Goal: Task Accomplishment & Management: Manage account settings

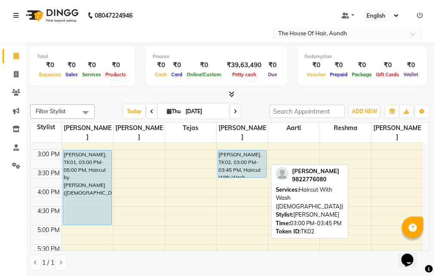
scroll to position [215, 0]
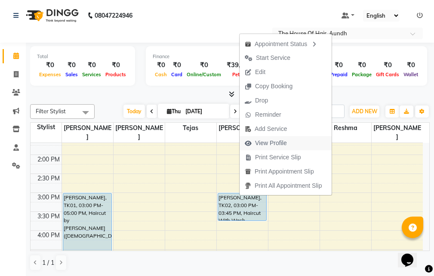
click at [275, 145] on span "View Profile" at bounding box center [271, 143] width 32 height 9
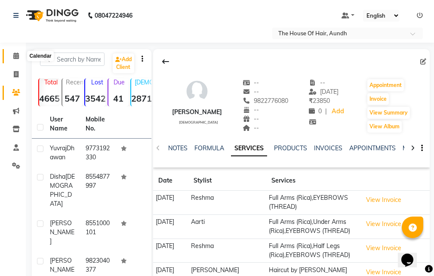
click at [14, 56] on icon at bounding box center [16, 56] width 6 height 6
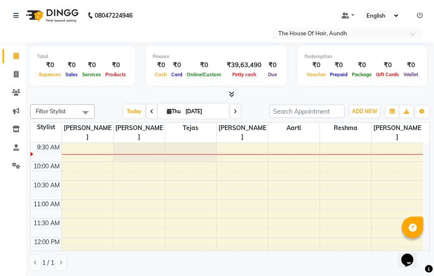
scroll to position [26, 0]
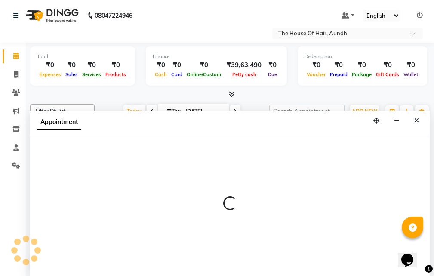
select select "32779"
select select "tentative"
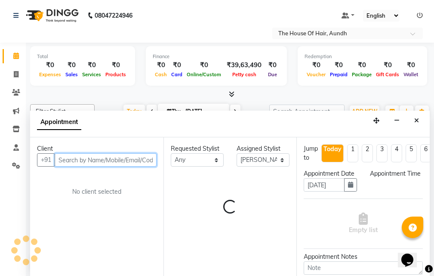
select select "585"
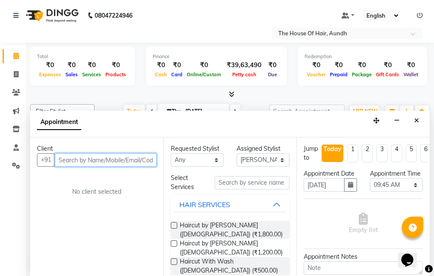
click at [138, 163] on input "text" at bounding box center [106, 159] width 102 height 13
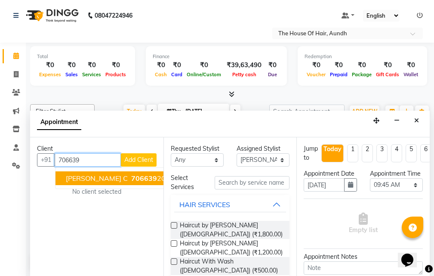
click at [143, 178] on button "[PERSON_NAME] c 706639 2020" at bounding box center [120, 178] width 129 height 14
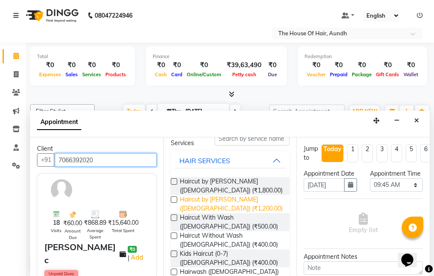
scroll to position [86, 0]
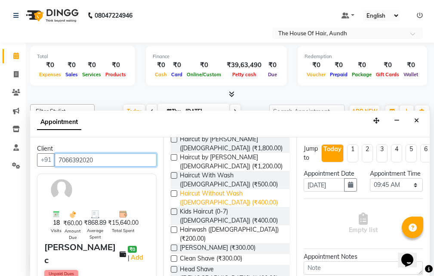
type input "7066392020"
click at [209, 196] on span "Haircut Without Wash ([DEMOGRAPHIC_DATA]) (₹400.00)" at bounding box center [231, 198] width 103 height 18
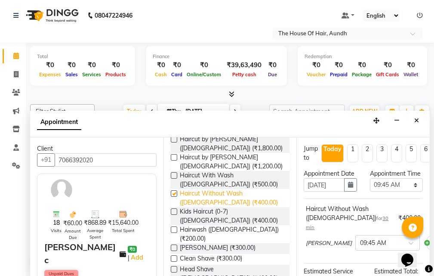
checkbox input "false"
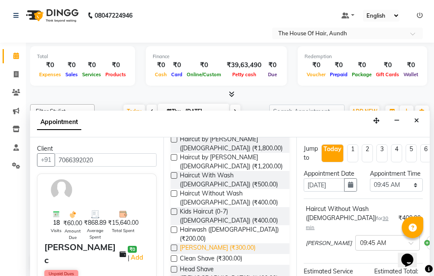
click at [200, 243] on span "[PERSON_NAME] (₹300.00)" at bounding box center [218, 248] width 76 height 11
checkbox input "false"
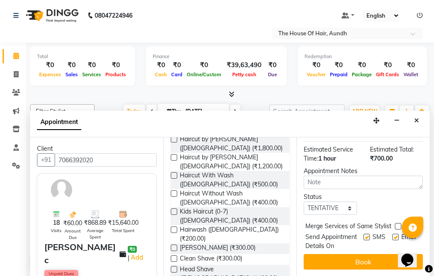
scroll to position [176, 0]
click at [397, 223] on label at bounding box center [398, 226] width 6 height 6
click at [397, 224] on input "checkbox" at bounding box center [398, 227] width 6 height 6
checkbox input "true"
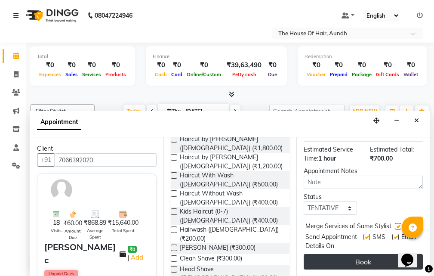
click at [347, 254] on button "Book" at bounding box center [363, 261] width 119 height 15
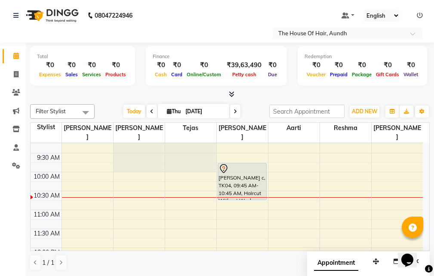
scroll to position [43, 0]
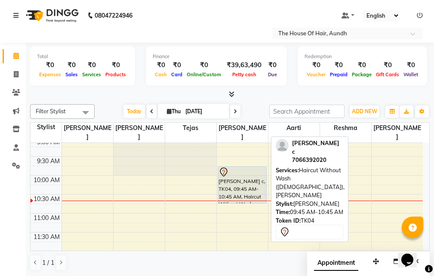
click at [245, 168] on div "[PERSON_NAME] c, TK04, 09:45 AM-10:45 AM, Haircut Without Wash ([DEMOGRAPHIC_DA…" at bounding box center [242, 185] width 48 height 37
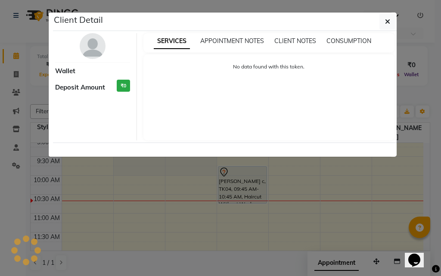
select select "7"
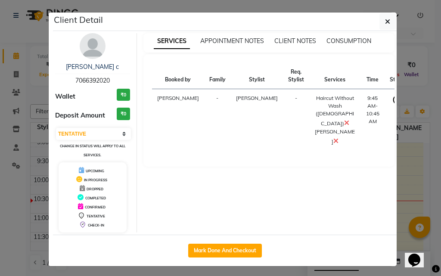
drag, startPoint x: 245, startPoint y: 168, endPoint x: 240, endPoint y: 168, distance: 4.7
click at [240, 168] on div "SERVICES APPOINTMENT NOTES CLIENT NOTES CONSUMPTION Booked by Family Stylist Re…" at bounding box center [269, 132] width 264 height 199
click at [206, 244] on div "Mark Done And Checkout" at bounding box center [225, 250] width 344 height 31
click at [206, 244] on button "Mark Done And Checkout" at bounding box center [225, 251] width 74 height 14
select select "26"
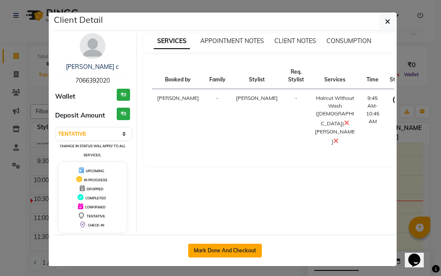
select select "service"
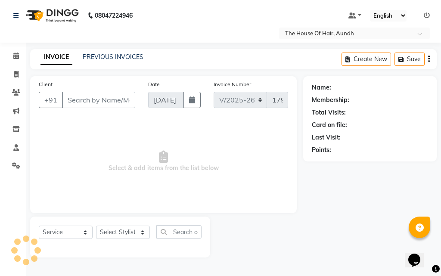
type input "7066392020"
select select "32779"
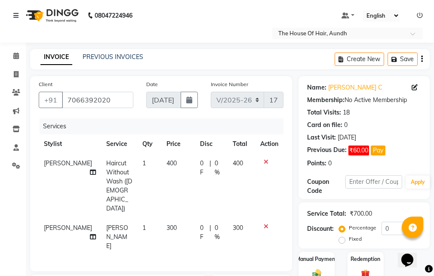
scroll to position [128, 0]
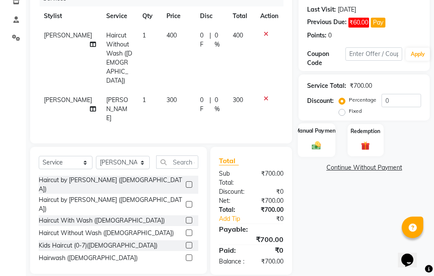
click at [324, 149] on img at bounding box center [316, 145] width 15 height 10
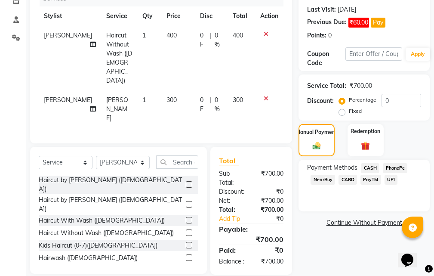
click at [389, 179] on span "UPI" at bounding box center [391, 180] width 13 height 10
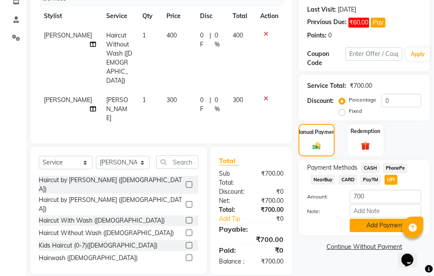
click at [364, 229] on button "Add Payment" at bounding box center [385, 225] width 71 height 13
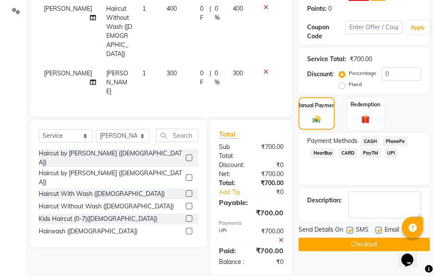
scroll to position [155, 0]
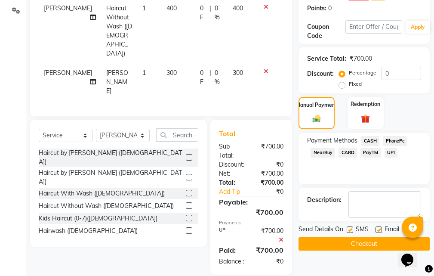
click at [337, 242] on button "Checkout" at bounding box center [364, 243] width 131 height 13
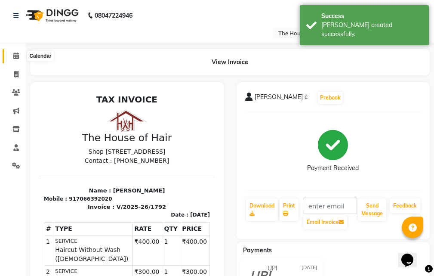
click at [14, 59] on span at bounding box center [16, 56] width 15 height 10
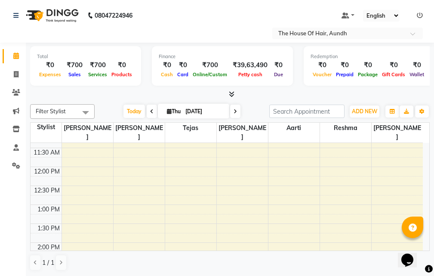
scroll to position [258, 0]
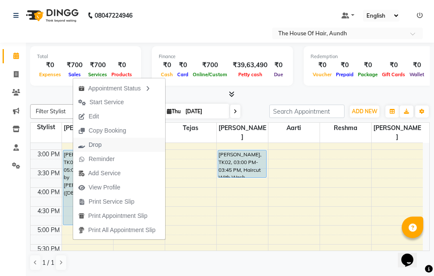
click at [103, 147] on span "Drop" at bounding box center [90, 145] width 34 height 14
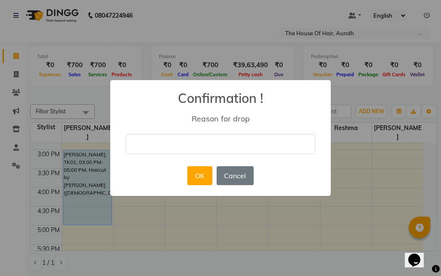
click at [142, 144] on input "text" at bounding box center [220, 144] width 189 height 20
type input "not coming"
click at [203, 181] on button "OK" at bounding box center [199, 175] width 25 height 19
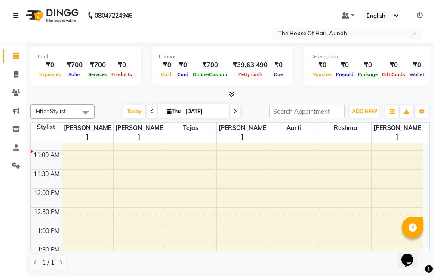
scroll to position [86, 0]
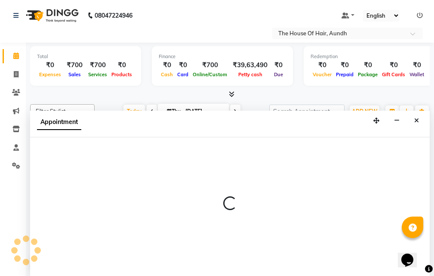
scroll to position [0, 0]
select select "6864"
select select "660"
select select "tentative"
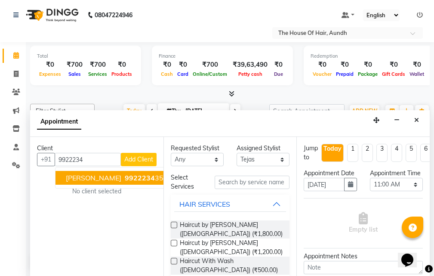
click at [99, 179] on span "[PERSON_NAME]" at bounding box center [94, 177] width 56 height 9
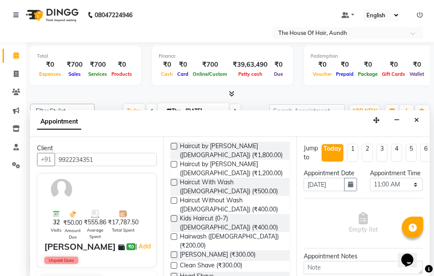
scroll to position [86, 0]
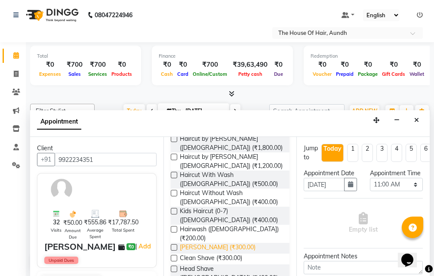
type input "9922234351"
click at [192, 243] on span "[PERSON_NAME] (₹300.00)" at bounding box center [218, 248] width 76 height 11
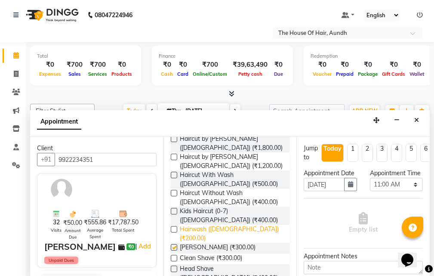
checkbox input "false"
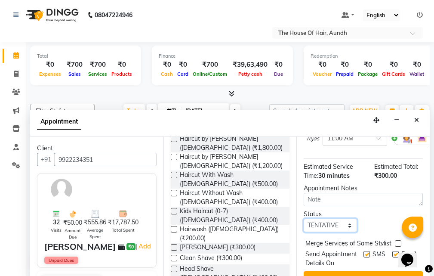
click at [334, 232] on select "Select TENTATIVE CONFIRM CHECK-IN UPCOMING" at bounding box center [330, 225] width 53 height 13
select select "upcoming"
click at [304, 228] on select "Select TENTATIVE CONFIRM CHECK-IN UPCOMING" at bounding box center [330, 225] width 53 height 13
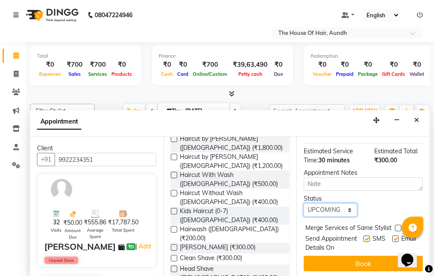
scroll to position [128, 0]
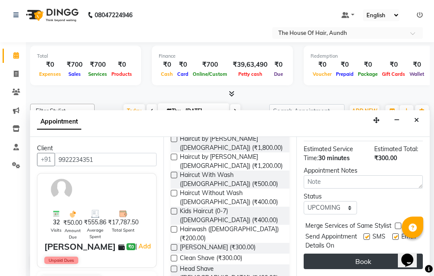
click at [361, 256] on button "Book" at bounding box center [363, 261] width 119 height 15
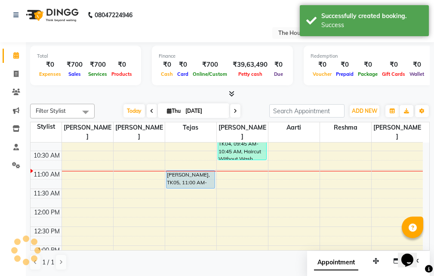
scroll to position [0, 0]
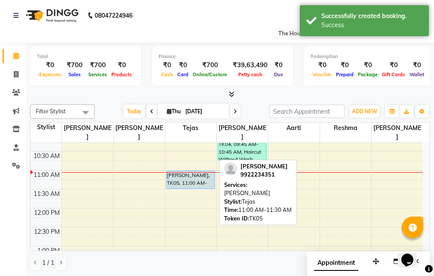
click at [177, 172] on div "[PERSON_NAME], TK05, 11:00 AM-11:30 AM, [PERSON_NAME]" at bounding box center [191, 180] width 48 height 18
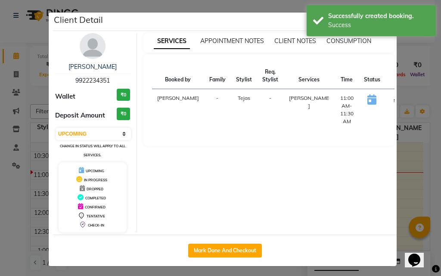
click at [391, 101] on button "START" at bounding box center [400, 100] width 18 height 11
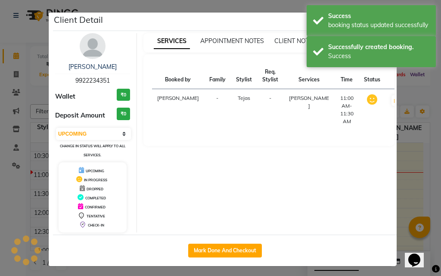
select select "1"
click at [401, 182] on ngb-modal-window "Client Detail [PERSON_NAME] 9922234351 Wallet ₹0 Deposit Amount ₹0 Select IN SE…" at bounding box center [220, 138] width 441 height 276
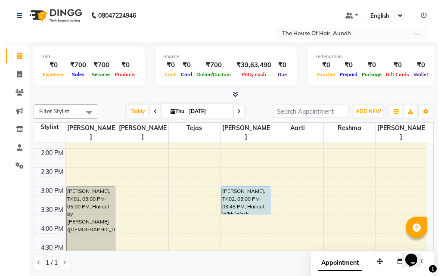
scroll to position [215, 0]
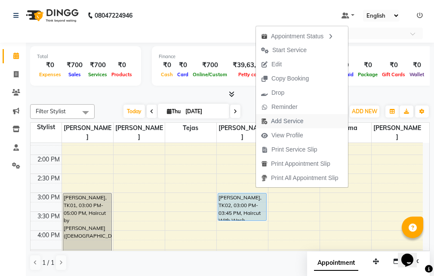
click at [294, 119] on span "Add Service" at bounding box center [287, 121] width 32 height 9
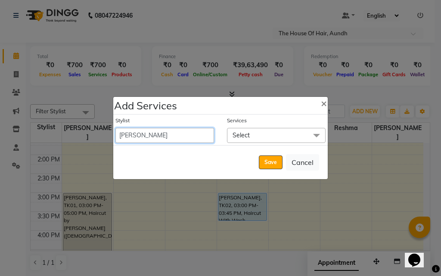
click at [177, 134] on select "Aarti [PERSON_NAME] [PERSON_NAME] [PERSON_NAME] [PERSON_NAME]" at bounding box center [164, 135] width 99 height 15
select select "26084"
click at [115, 128] on select "Aarti [PERSON_NAME] [PERSON_NAME] [PERSON_NAME] [PERSON_NAME]" at bounding box center [164, 135] width 99 height 15
select select "945"
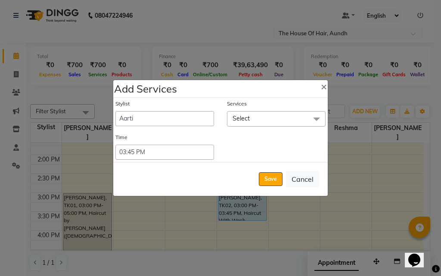
click at [253, 120] on span "Select" at bounding box center [276, 118] width 99 height 15
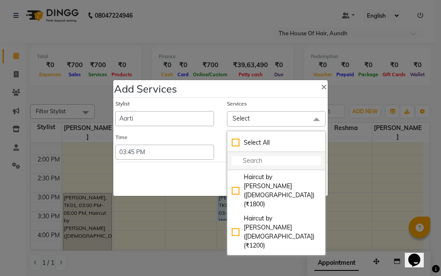
click at [247, 158] on input "multiselect-search" at bounding box center [276, 160] width 89 height 9
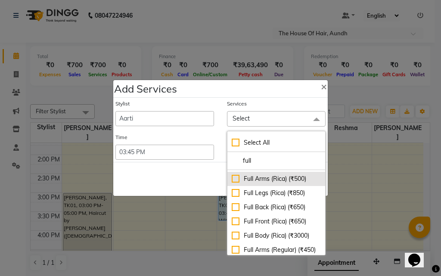
type input "full"
click at [276, 183] on div "Full Arms (Rica) (₹500)" at bounding box center [276, 178] width 89 height 9
checkbox input "true"
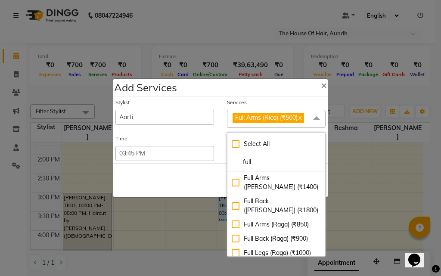
scroll to position [0, 0]
click at [262, 160] on input "full" at bounding box center [276, 162] width 89 height 9
type input "f"
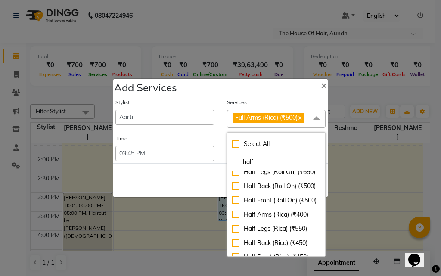
scroll to position [172, 0]
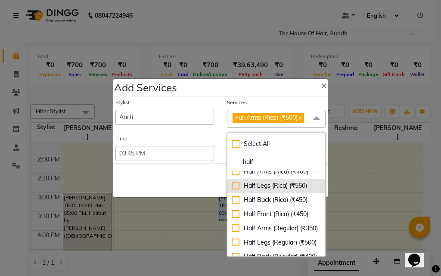
type input "half"
click at [275, 190] on div "Half Legs (Rica) (₹550)" at bounding box center [276, 185] width 89 height 9
checkbox input "true"
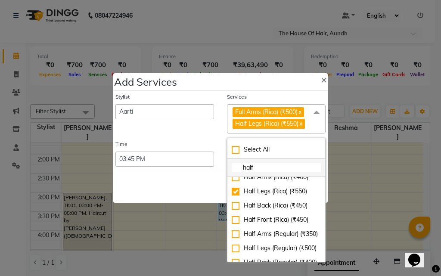
click at [269, 169] on input "half" at bounding box center [276, 167] width 89 height 9
type input "h"
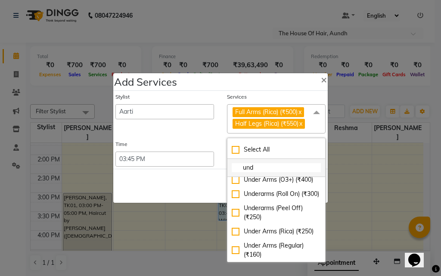
scroll to position [69, 0]
type input "under"
click at [266, 227] on div "Under Arms (Rica) (₹250)" at bounding box center [276, 231] width 89 height 9
checkbox input "true"
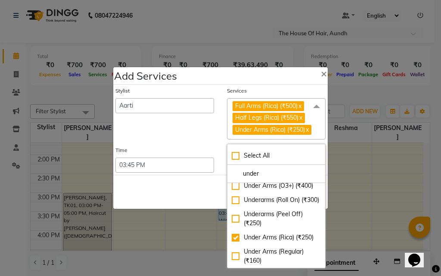
click at [194, 198] on div "Save Cancel" at bounding box center [220, 192] width 214 height 34
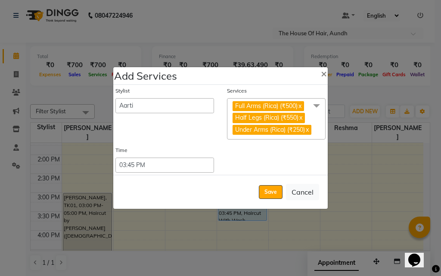
click at [320, 112] on span "Full Arms (Rica) (₹500) x Half Legs (Rica) (₹550) x Under Arms (Rica) (₹250) x" at bounding box center [276, 118] width 99 height 41
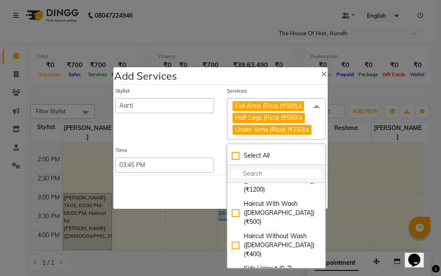
click at [273, 177] on input "multiselect-search" at bounding box center [276, 173] width 89 height 9
type input "e"
checkbox input "true"
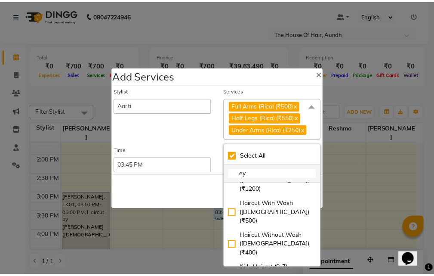
scroll to position [0, 0]
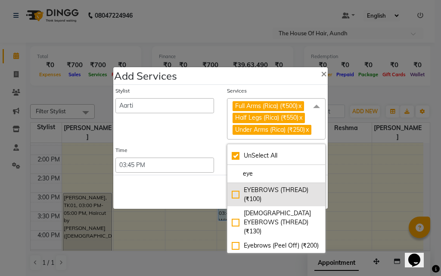
type input "eye"
click at [272, 202] on div "EYEBROWS (THREAD) (₹100)" at bounding box center [276, 195] width 89 height 18
checkbox input "false"
checkbox input "true"
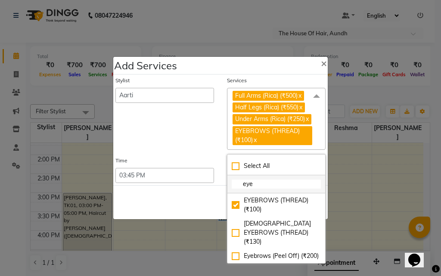
click at [256, 189] on input "eye" at bounding box center [276, 184] width 89 height 9
click at [178, 208] on div "Save Cancel" at bounding box center [220, 202] width 214 height 34
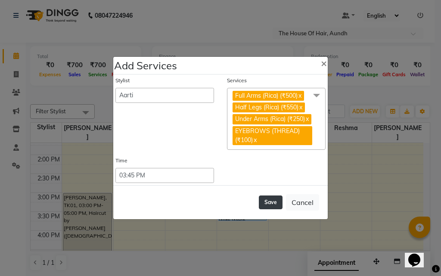
click at [267, 203] on button "Save" at bounding box center [271, 202] width 24 height 14
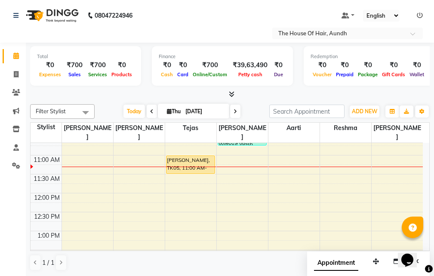
scroll to position [43, 0]
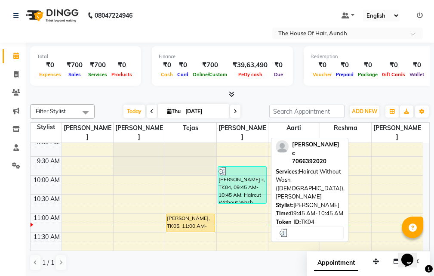
click at [250, 170] on div "[PERSON_NAME] c, TK04, 09:45 AM-10:45 AM, Haircut Without Wash ([DEMOGRAPHIC_DA…" at bounding box center [242, 185] width 48 height 37
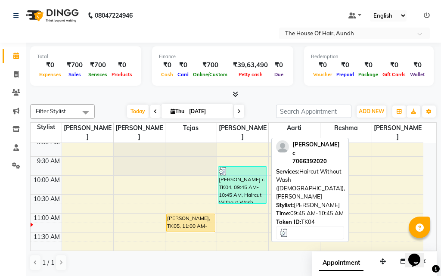
select select "3"
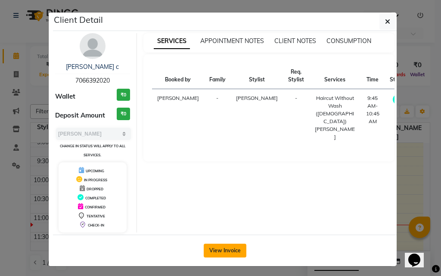
click at [229, 249] on button "View Invoice" at bounding box center [225, 251] width 43 height 14
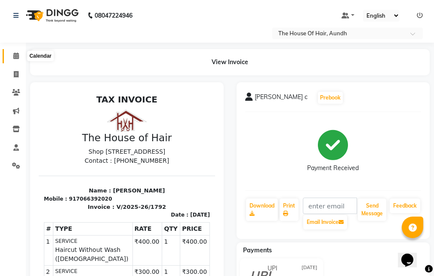
click at [18, 56] on icon at bounding box center [16, 56] width 6 height 6
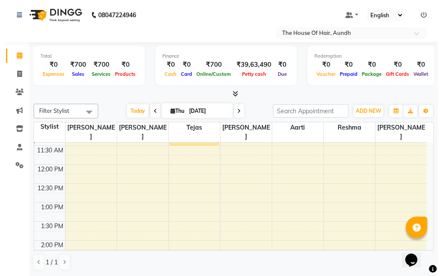
scroll to position [86, 0]
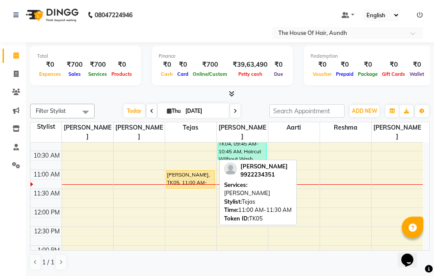
click at [191, 170] on div "[PERSON_NAME], TK05, 11:00 AM-11:30 AM, [PERSON_NAME]" at bounding box center [191, 179] width 48 height 18
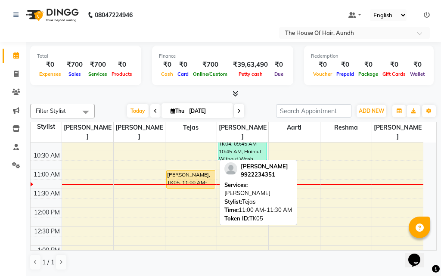
select select "1"
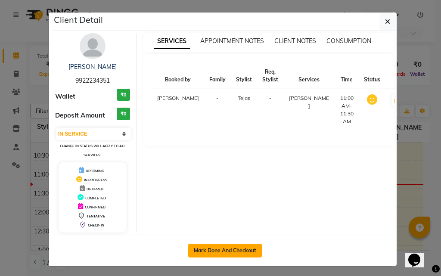
click at [221, 250] on button "Mark Done And Checkout" at bounding box center [225, 251] width 74 height 14
select select "26"
select select "service"
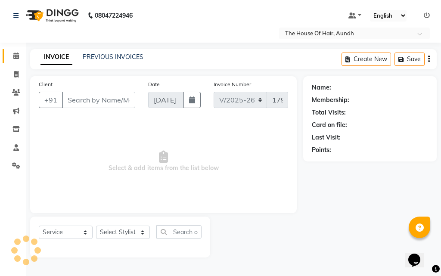
type input "9922234351"
select select "6864"
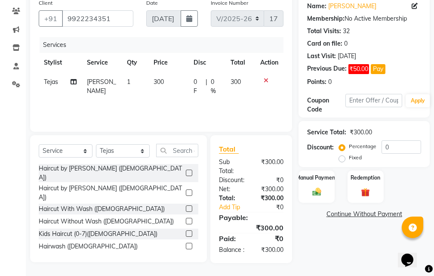
scroll to position [90, 0]
click at [320, 173] on label "Manual Payment" at bounding box center [316, 177] width 43 height 8
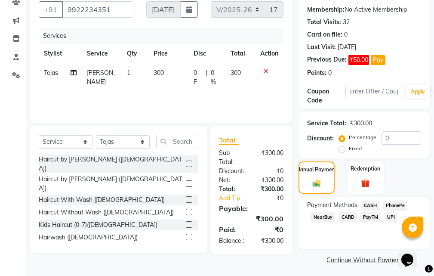
click at [389, 216] on span "UPI" at bounding box center [391, 217] width 13 height 10
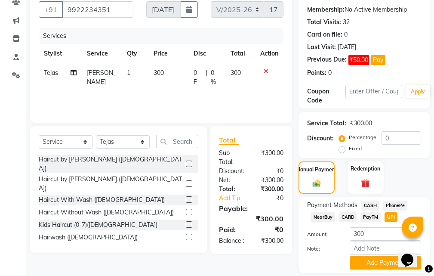
scroll to position [118, 0]
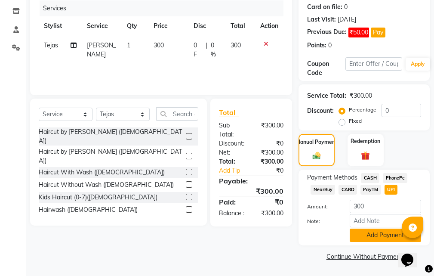
click at [372, 235] on button "Add Payment" at bounding box center [385, 235] width 71 height 13
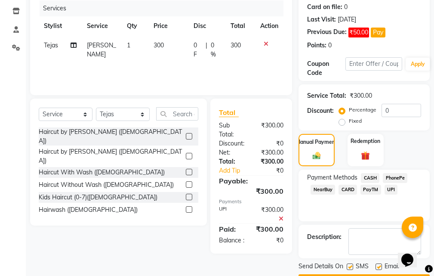
scroll to position [142, 0]
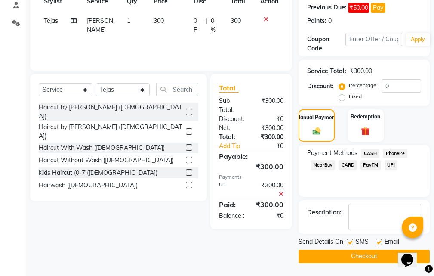
click at [350, 253] on button "Checkout" at bounding box center [364, 256] width 131 height 13
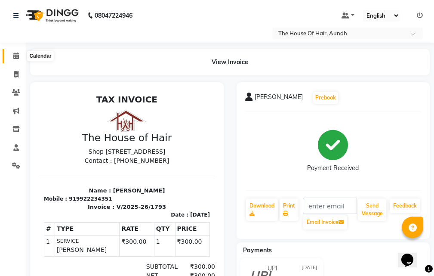
click at [16, 56] on icon at bounding box center [16, 56] width 6 height 6
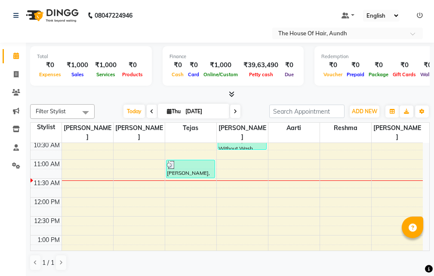
scroll to position [129, 0]
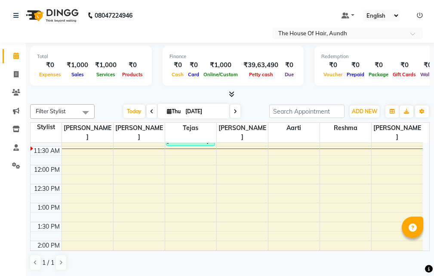
click at [183, 151] on div "8:00 AM 8:30 AM 9:00 AM 9:30 AM 10:00 AM 10:30 AM 11:00 AM 11:30 AM 12:00 PM 12…" at bounding box center [227, 279] width 393 height 530
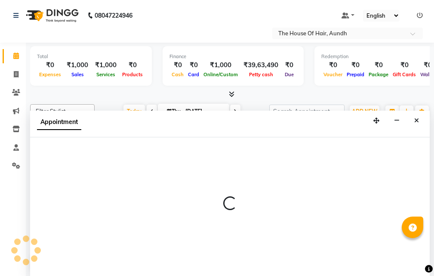
scroll to position [0, 0]
select select "6864"
select select "705"
select select "tentative"
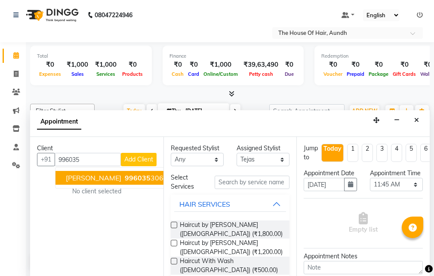
click at [125, 176] on span "996035" at bounding box center [138, 177] width 26 height 9
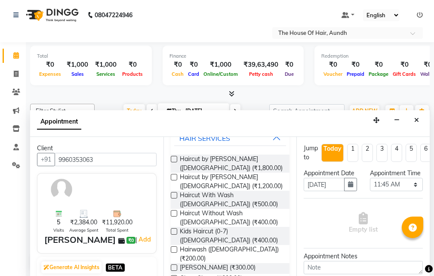
scroll to position [86, 0]
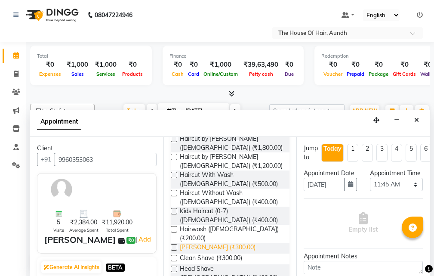
type input "9960353063"
click at [208, 243] on span "[PERSON_NAME] (₹300.00)" at bounding box center [218, 248] width 76 height 11
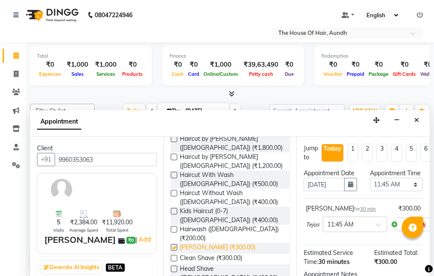
checkbox input "false"
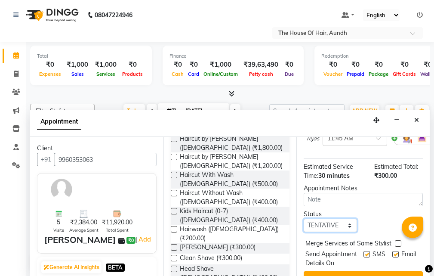
click at [335, 232] on select "Select TENTATIVE CONFIRM CHECK-IN UPCOMING" at bounding box center [330, 225] width 53 height 13
select select "upcoming"
click at [304, 228] on select "Select TENTATIVE CONFIRM CHECK-IN UPCOMING" at bounding box center [330, 225] width 53 height 13
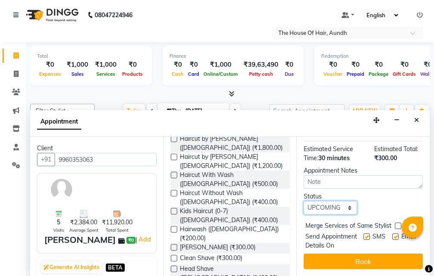
scroll to position [128, 0]
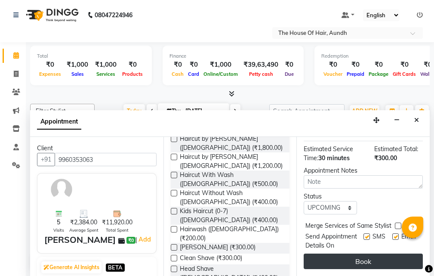
click at [361, 254] on button "Book" at bounding box center [363, 261] width 119 height 15
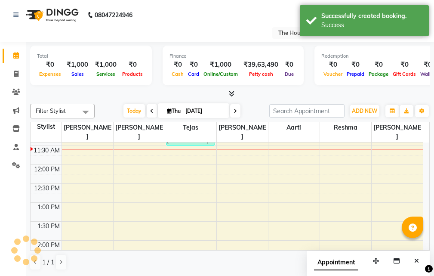
scroll to position [0, 0]
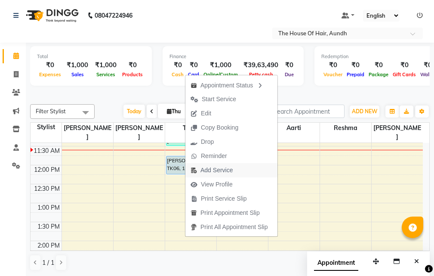
click at [209, 169] on span "Add Service" at bounding box center [217, 170] width 32 height 9
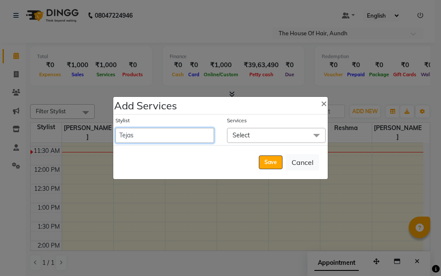
click at [169, 132] on select "Aarti [PERSON_NAME] [PERSON_NAME] [PERSON_NAME] [PERSON_NAME]" at bounding box center [164, 135] width 99 height 15
select select "26196"
click at [115, 128] on select "Aarti [PERSON_NAME] [PERSON_NAME] [PERSON_NAME] [PERSON_NAME]" at bounding box center [164, 135] width 99 height 15
select select "735"
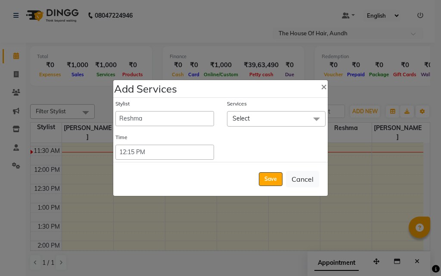
click at [281, 119] on span "Select" at bounding box center [276, 118] width 99 height 15
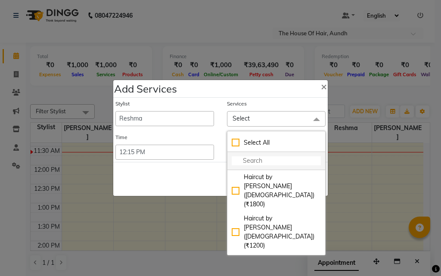
click at [260, 158] on input "multiselect-search" at bounding box center [276, 160] width 89 height 9
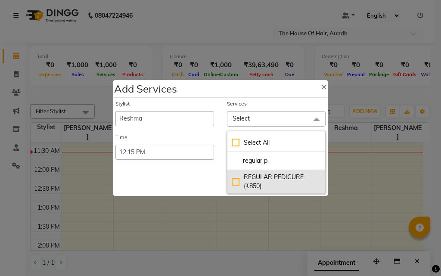
type input "regular p"
drag, startPoint x: 275, startPoint y: 180, endPoint x: 228, endPoint y: 170, distance: 48.0
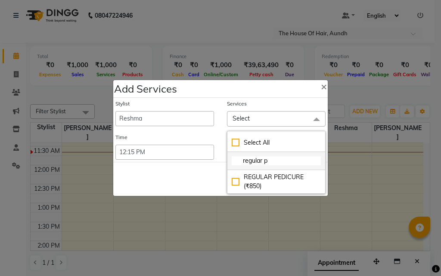
click at [275, 180] on div "REGULAR PEDICURE (₹850)" at bounding box center [276, 182] width 89 height 18
checkbox input "true"
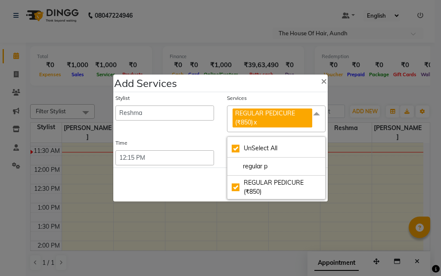
drag, startPoint x: 187, startPoint y: 177, endPoint x: 193, endPoint y: 173, distance: 7.2
click at [188, 177] on div "Save Cancel" at bounding box center [220, 184] width 214 height 34
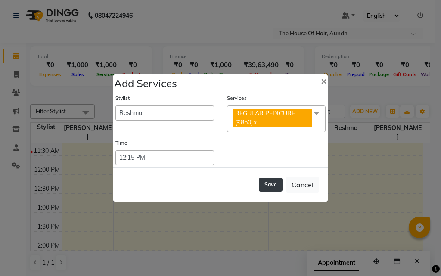
click at [275, 186] on button "Save" at bounding box center [271, 185] width 24 height 14
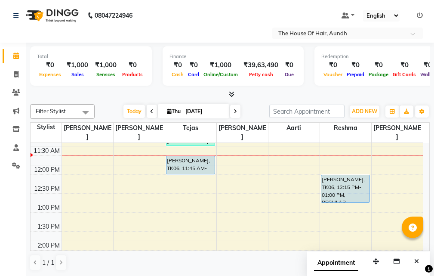
scroll to position [86, 0]
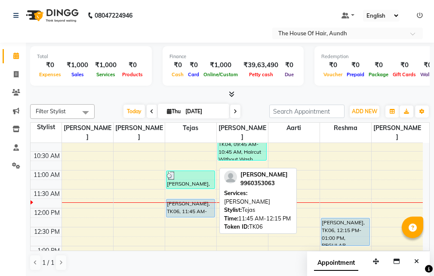
click at [200, 199] on div "[PERSON_NAME], TK06, 11:45 AM-12:15 PM, [PERSON_NAME]" at bounding box center [191, 208] width 48 height 18
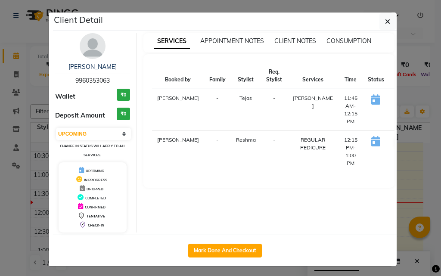
click at [395, 100] on button "START" at bounding box center [404, 100] width 18 height 11
select select "select"
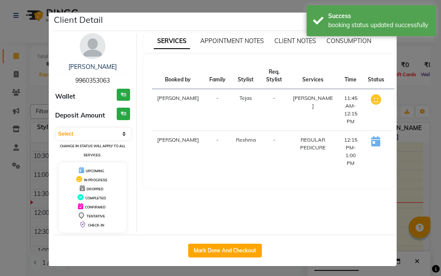
click at [402, 159] on ngb-modal-window "Client Detail [PERSON_NAME] 9960353063 Wallet ₹0 Deposit Amount ₹0 Select IN SE…" at bounding box center [220, 138] width 441 height 276
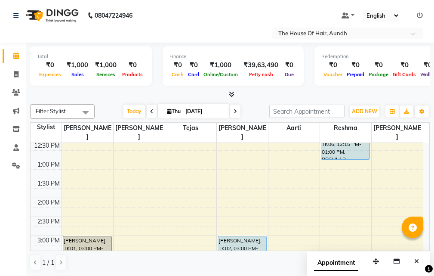
scroll to position [129, 0]
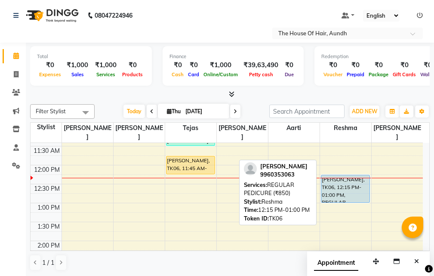
click at [330, 176] on div "[PERSON_NAME], TK06, 12:15 PM-01:00 PM, REGULAR PEDICURE (₹850)" at bounding box center [346, 188] width 48 height 27
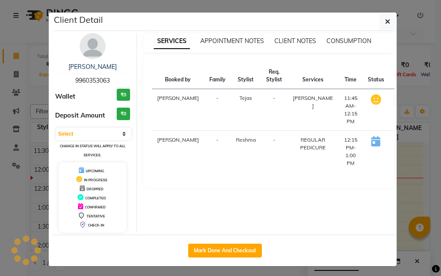
click at [402, 140] on button "START" at bounding box center [411, 142] width 18 height 11
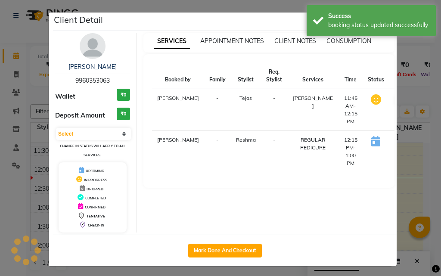
select select "1"
click at [403, 190] on ngb-modal-window "Client Detail [PERSON_NAME] 9960353063 Wallet ₹0 Deposit Amount ₹0 Select IN SE…" at bounding box center [220, 138] width 441 height 276
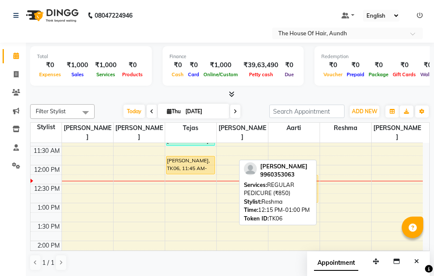
drag, startPoint x: 328, startPoint y: 167, endPoint x: 298, endPoint y: 170, distance: 29.9
click at [298, 170] on div "Filter Stylist Select All [PERSON_NAME] [PERSON_NAME] [PERSON_NAME] [PERSON_NAM…" at bounding box center [230, 187] width 400 height 173
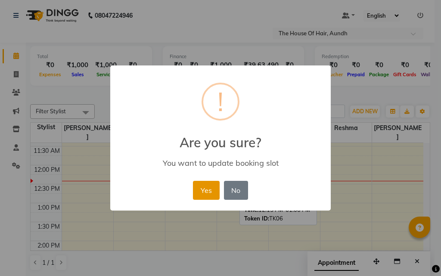
click at [197, 186] on button "Yes" at bounding box center [206, 190] width 26 height 19
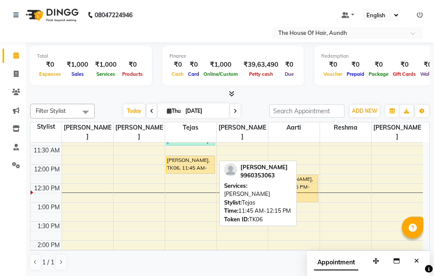
click at [193, 158] on div "[PERSON_NAME], TK06, 11:45 AM-12:15 PM, [PERSON_NAME]" at bounding box center [191, 165] width 48 height 18
click at [196, 159] on div "[PERSON_NAME], TK06, 11:45 AM-12:15 PM, [PERSON_NAME]" at bounding box center [191, 165] width 48 height 18
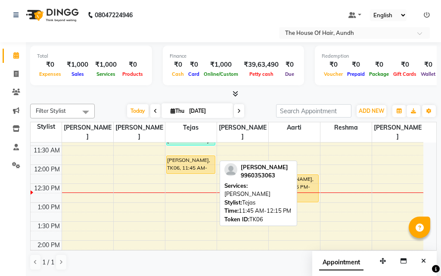
select select "1"
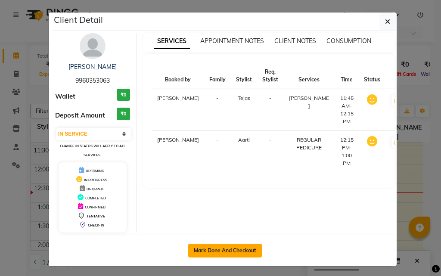
click at [215, 253] on button "Mark Done And Checkout" at bounding box center [225, 251] width 74 height 14
select select "service"
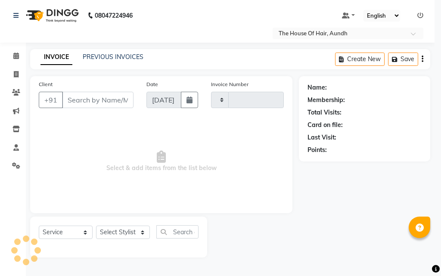
type input "1794"
select select "26"
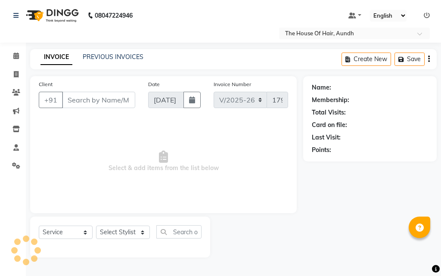
type input "9960353063"
select select "26084"
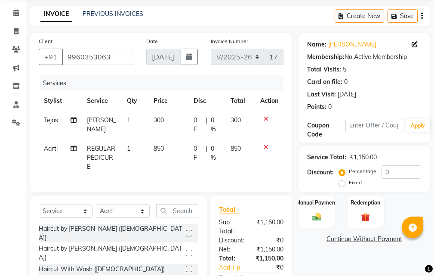
scroll to position [86, 0]
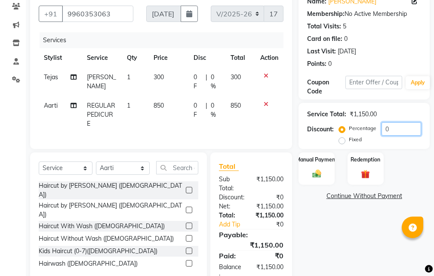
click at [386, 130] on input "0" at bounding box center [402, 128] width 40 height 13
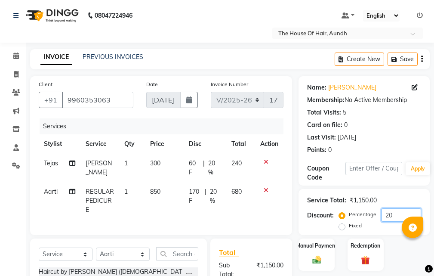
scroll to position [43, 0]
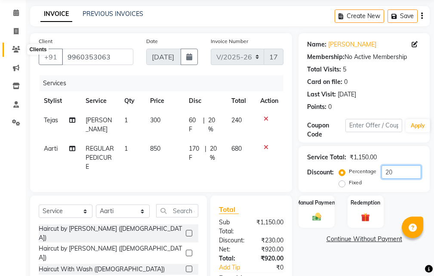
type input "20"
click at [18, 49] on icon at bounding box center [16, 49] width 8 height 6
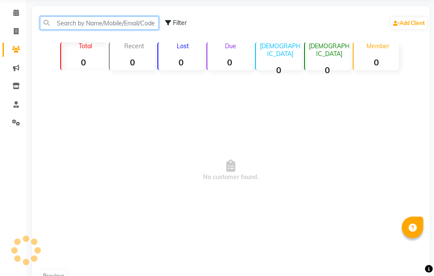
click at [107, 21] on input "text" at bounding box center [99, 22] width 119 height 13
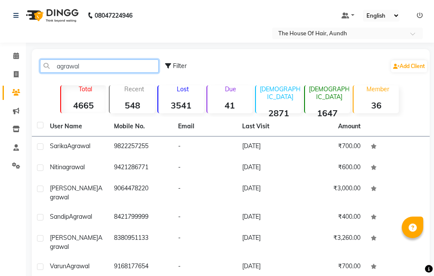
click at [56, 64] on input "agrawal" at bounding box center [99, 65] width 119 height 13
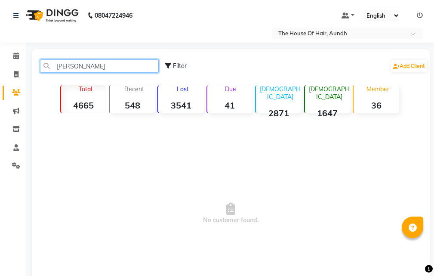
click at [105, 65] on input "[PERSON_NAME]" at bounding box center [99, 65] width 119 height 13
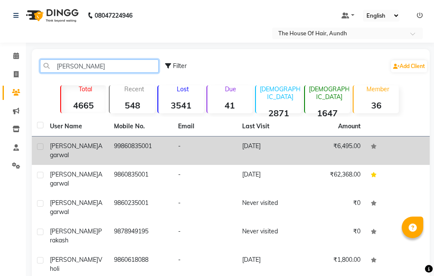
type input "[PERSON_NAME]"
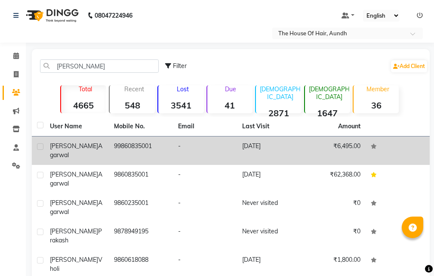
click at [143, 148] on td "99860835001" at bounding box center [141, 150] width 64 height 28
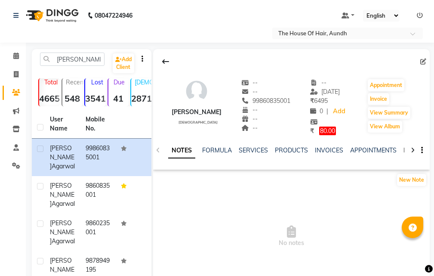
click at [404, 149] on link "MEMBERSHIP" at bounding box center [424, 150] width 40 height 8
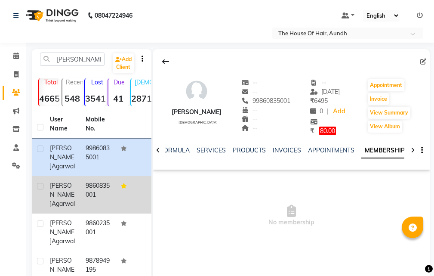
click at [71, 200] on span "Agarwal" at bounding box center [63, 204] width 23 height 8
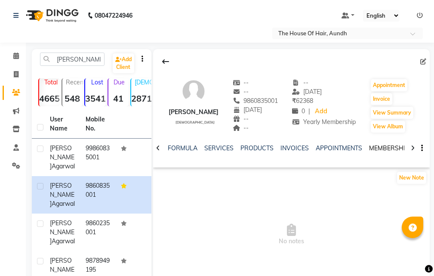
click at [384, 146] on link "MEMBERSHIP" at bounding box center [389, 148] width 40 height 8
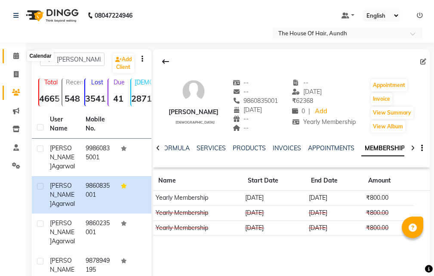
click at [15, 56] on icon at bounding box center [16, 56] width 6 height 6
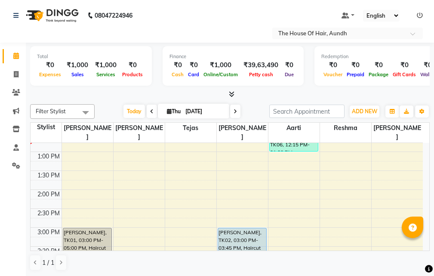
scroll to position [129, 0]
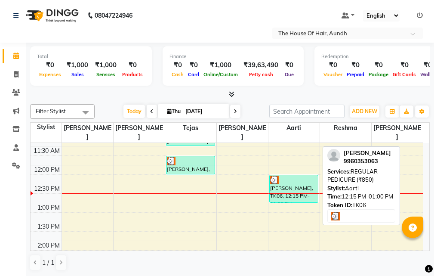
click at [299, 176] on div at bounding box center [293, 180] width 47 height 9
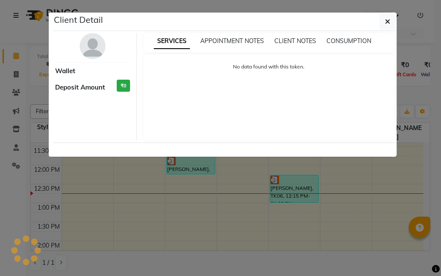
select select "3"
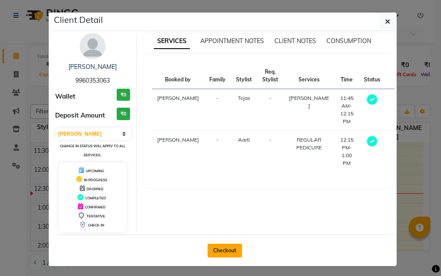
click at [222, 247] on button "Checkout" at bounding box center [224, 251] width 34 height 14
select select "service"
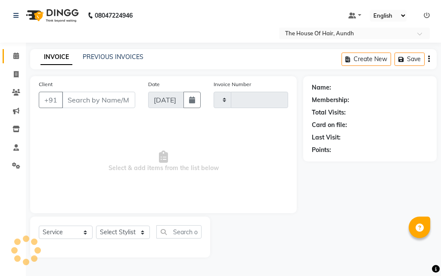
type input "1794"
select select "26"
type input "9960353063"
select select "26084"
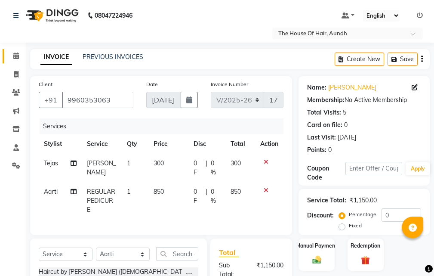
scroll to position [86, 0]
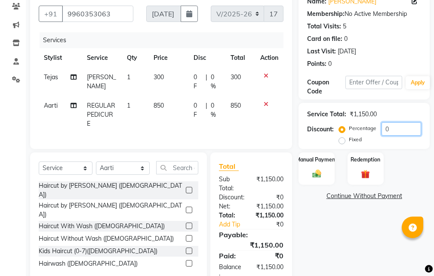
click at [384, 126] on input "0" at bounding box center [402, 128] width 40 height 13
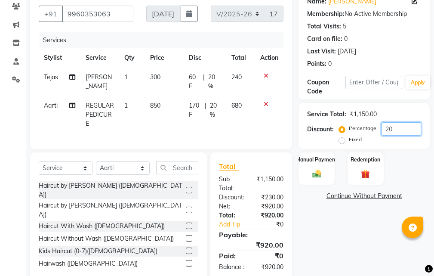
scroll to position [119, 0]
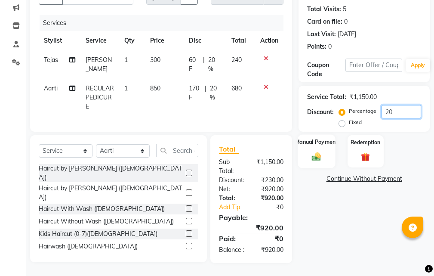
type input "20"
click at [327, 134] on div "Manual Payment" at bounding box center [316, 151] width 37 height 34
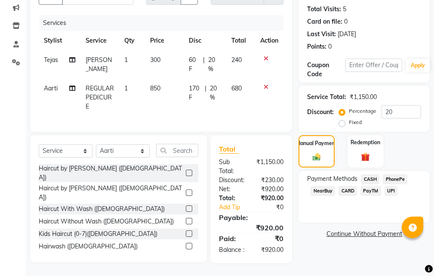
click at [365, 174] on span "CASH" at bounding box center [370, 179] width 19 height 10
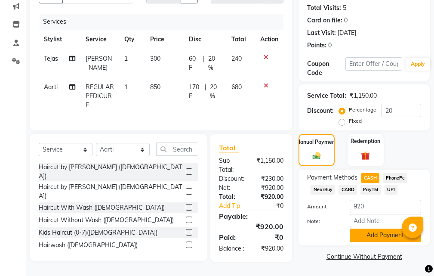
click at [376, 229] on button "Add Payment" at bounding box center [385, 235] width 71 height 13
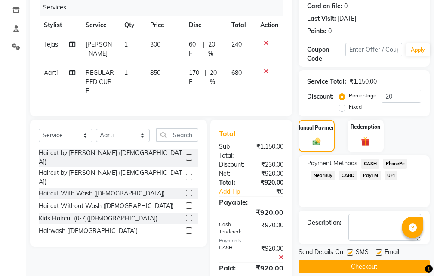
scroll to position [164, 0]
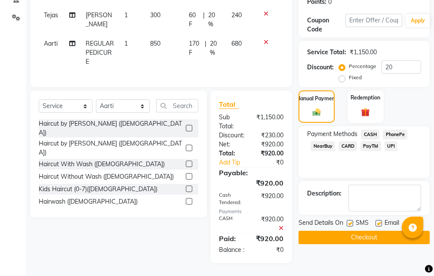
click at [355, 231] on button "Checkout" at bounding box center [364, 237] width 131 height 13
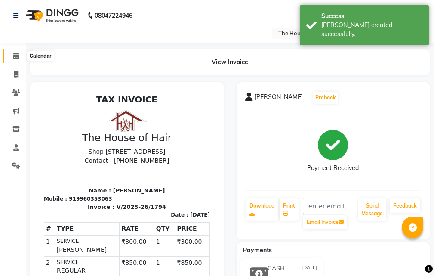
click at [17, 53] on icon at bounding box center [16, 56] width 6 height 6
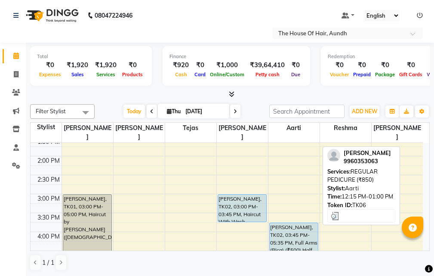
scroll to position [215, 0]
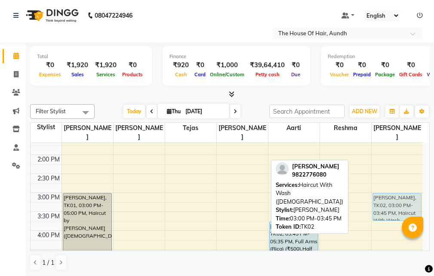
drag, startPoint x: 250, startPoint y: 192, endPoint x: 391, endPoint y: 190, distance: 141.2
click at [391, 190] on tr "[PERSON_NAME], TK01, 03:00 PM-05:00 PM, Haircut by [PERSON_NAME] ([DEMOGRAPHIC_…" at bounding box center [227, 193] width 393 height 530
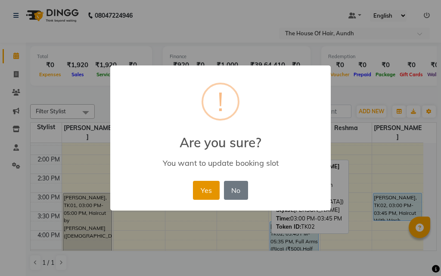
click at [209, 193] on button "Yes" at bounding box center [206, 190] width 26 height 19
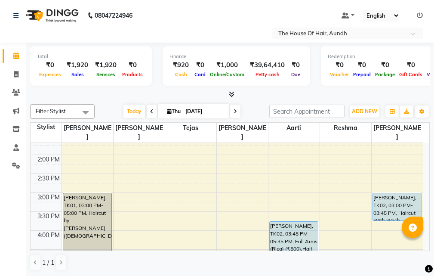
click at [234, 113] on icon at bounding box center [235, 111] width 3 height 5
type input "[DATE]"
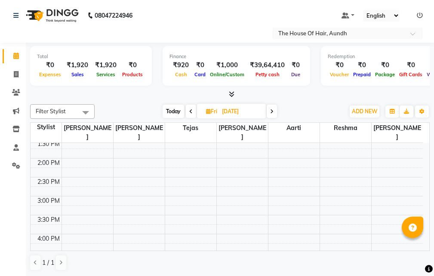
scroll to position [233, 0]
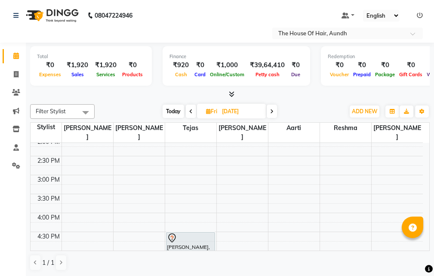
click at [175, 169] on div "8:00 AM 8:30 AM 9:00 AM 9:30 AM 10:00 AM 10:30 AM 11:00 AM 11:30 AM 12:00 PM 12…" at bounding box center [227, 175] width 393 height 530
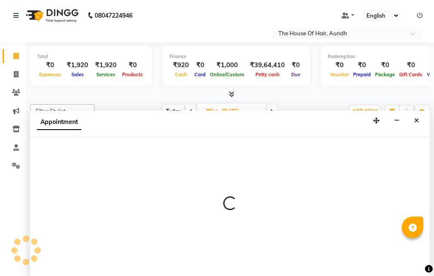
select select "6864"
select select "tentative"
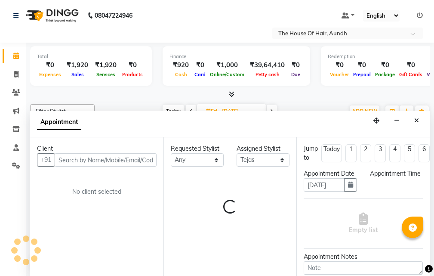
scroll to position [0, 0]
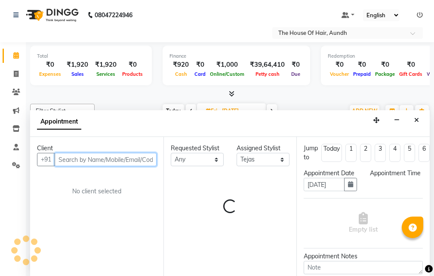
select select "900"
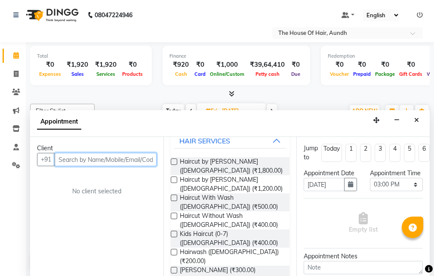
scroll to position [86, 0]
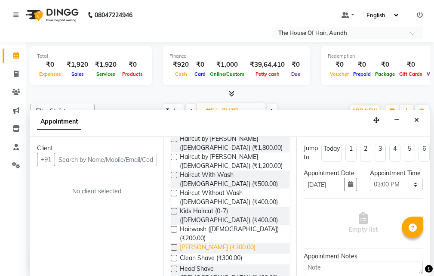
click at [208, 243] on span "[PERSON_NAME] (₹300.00)" at bounding box center [218, 248] width 76 height 11
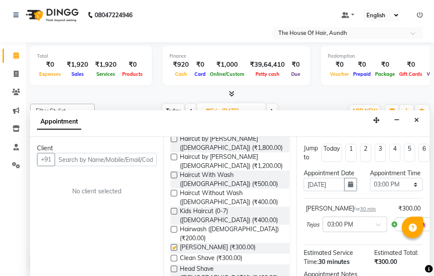
checkbox input "false"
click at [119, 158] on input "text" at bounding box center [106, 159] width 102 height 13
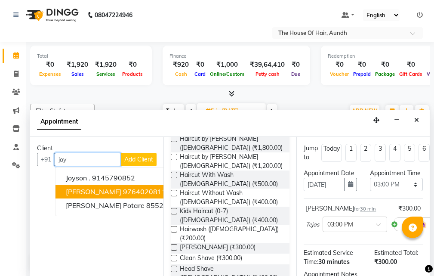
click at [94, 188] on span "[PERSON_NAME]" at bounding box center [94, 191] width 56 height 9
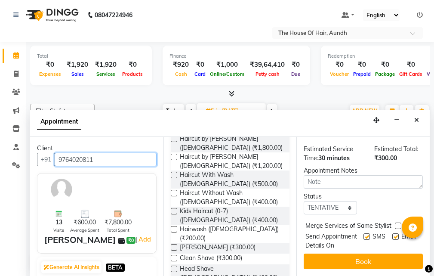
scroll to position [128, 0]
type input "9764020811"
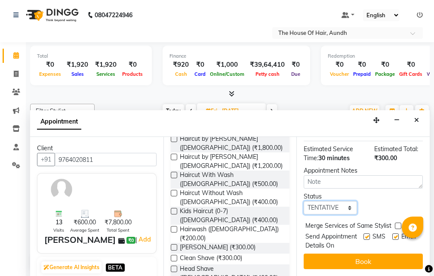
click at [316, 201] on select "Select TENTATIVE CONFIRM UPCOMING" at bounding box center [330, 207] width 53 height 13
select select "upcoming"
click at [304, 201] on select "Select TENTATIVE CONFIRM UPCOMING" at bounding box center [330, 207] width 53 height 13
click at [398, 223] on label at bounding box center [398, 226] width 6 height 6
click at [398, 224] on input "checkbox" at bounding box center [398, 227] width 6 height 6
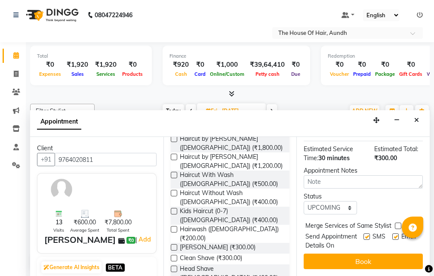
checkbox input "true"
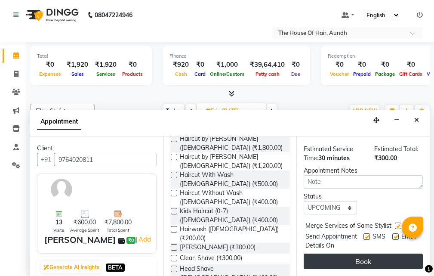
click at [372, 257] on button "Book" at bounding box center [363, 261] width 119 height 15
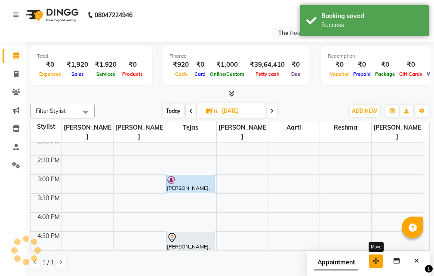
scroll to position [0, 0]
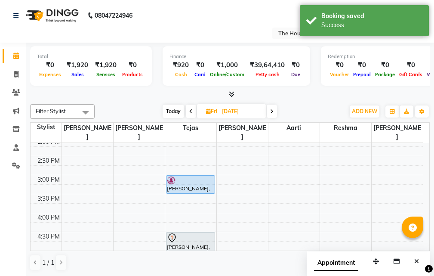
click at [173, 109] on span "Today" at bounding box center [174, 111] width 22 height 13
type input "[DATE]"
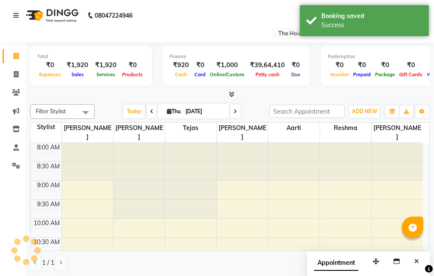
scroll to position [190, 0]
